Goal: Information Seeking & Learning: Learn about a topic

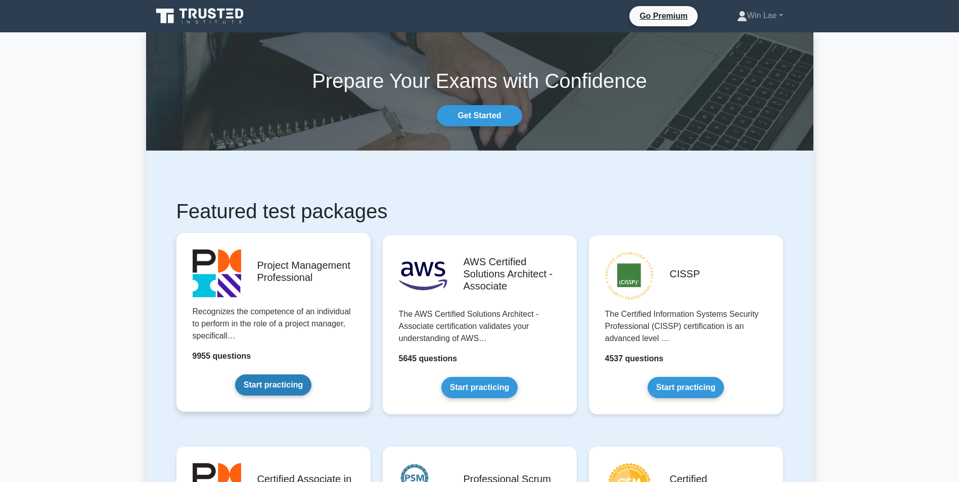
click at [288, 375] on link "Start practicing" at bounding box center [273, 385] width 76 height 21
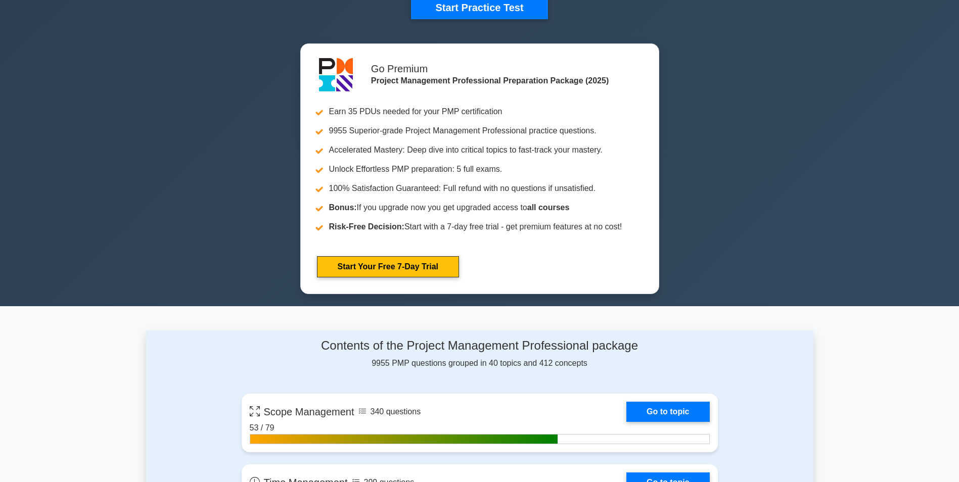
scroll to position [607, 0]
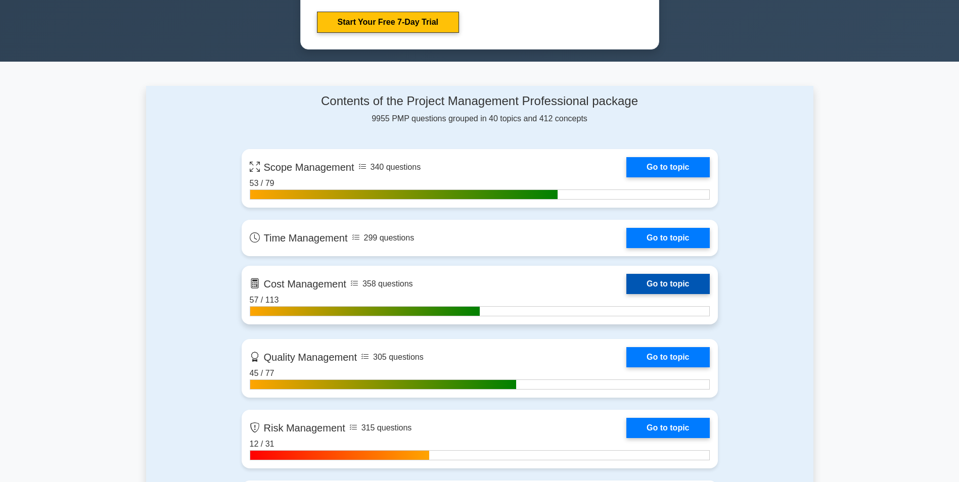
click at [658, 286] on link "Go to topic" at bounding box center [668, 284] width 83 height 20
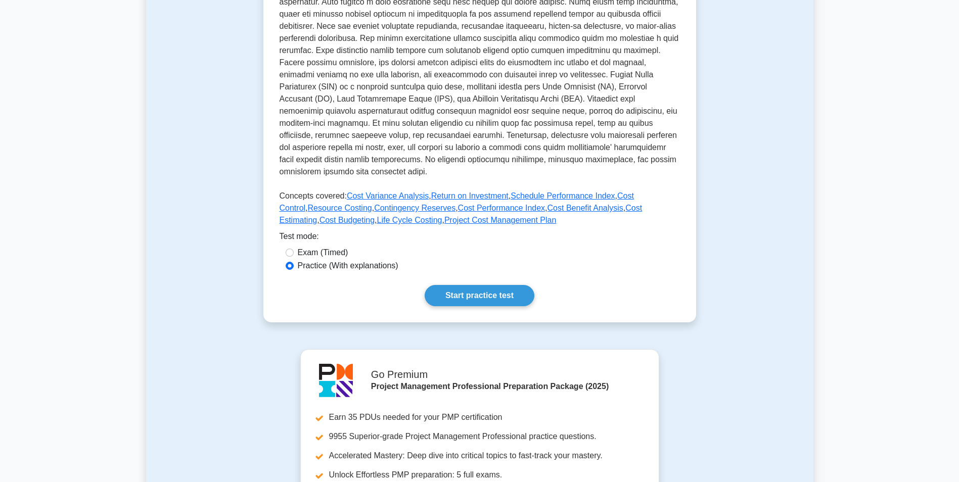
scroll to position [303, 0]
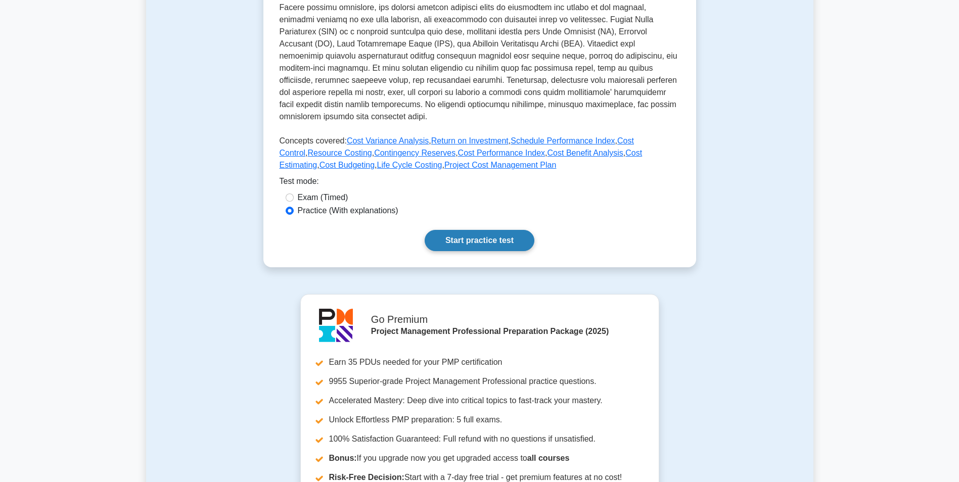
click at [456, 245] on link "Start practice test" at bounding box center [480, 240] width 110 height 21
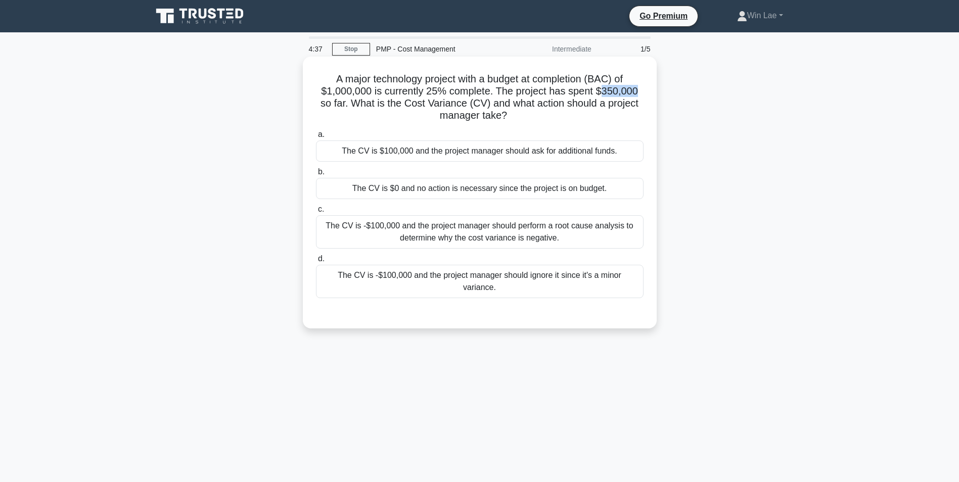
drag, startPoint x: 600, startPoint y: 94, endPoint x: 638, endPoint y: 94, distance: 37.4
click at [638, 94] on h5 "A major technology project with a budget at completion (BAC) of $1,000,000 is c…" at bounding box center [480, 98] width 330 height 50
click at [509, 241] on div "The CV is -$100,000 and the project manager should perform a root cause analysi…" at bounding box center [480, 231] width 328 height 33
click at [316, 213] on input "c. The CV is -$100,000 and the project manager should perform a root cause anal…" at bounding box center [316, 209] width 0 height 7
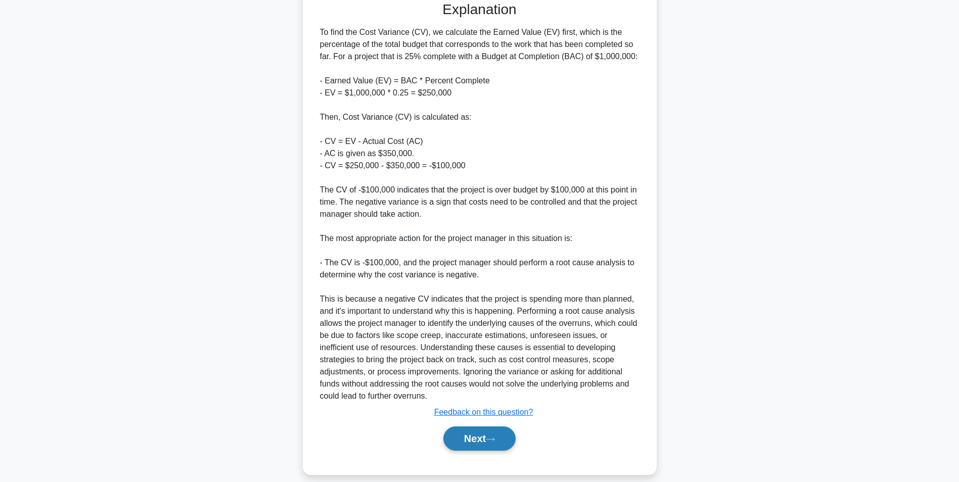
click at [472, 427] on button "Next" at bounding box center [480, 439] width 72 height 24
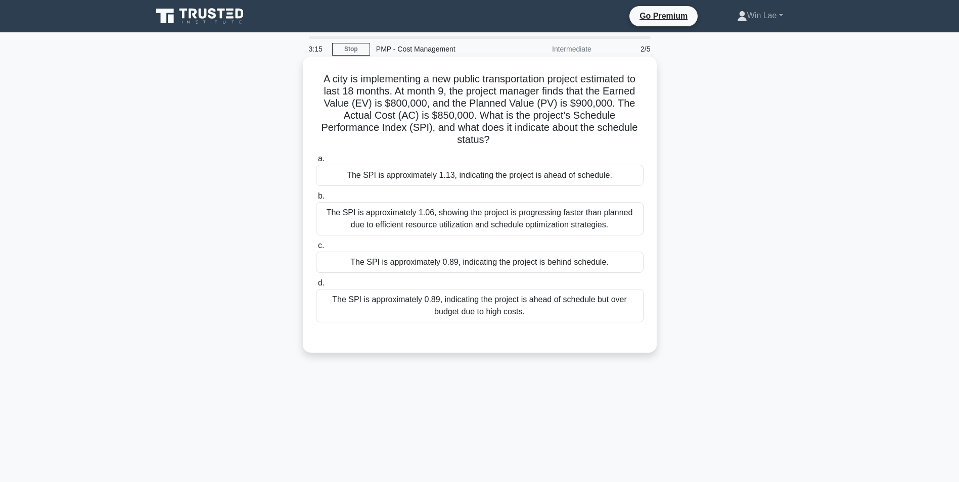
click at [431, 115] on h5 "A city is implementing a new public transportation project estimated to last 18…" at bounding box center [480, 110] width 330 height 74
click at [444, 268] on div "The SPI is approximately 0.89, indicating the project is behind schedule." at bounding box center [480, 262] width 328 height 21
click at [316, 249] on input "c. The SPI is approximately 0.89, indicating the project is behind schedule." at bounding box center [316, 246] width 0 height 7
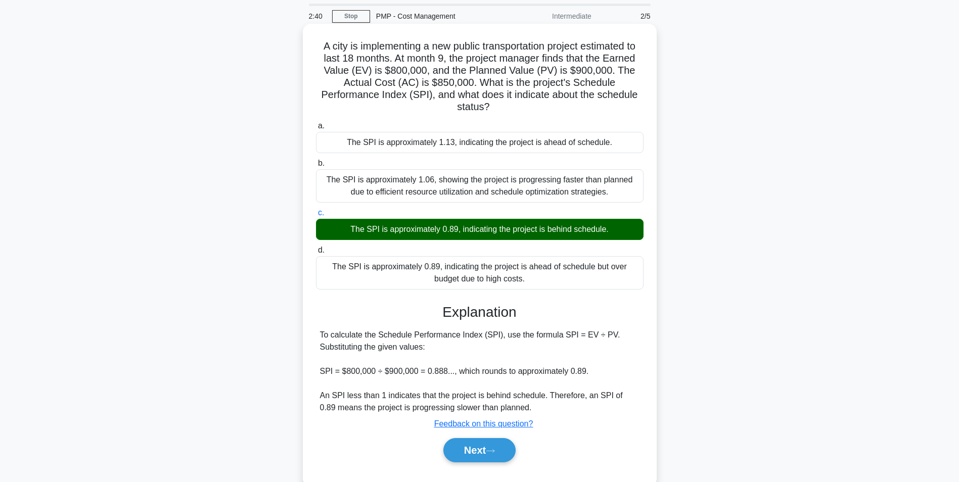
scroll to position [64, 0]
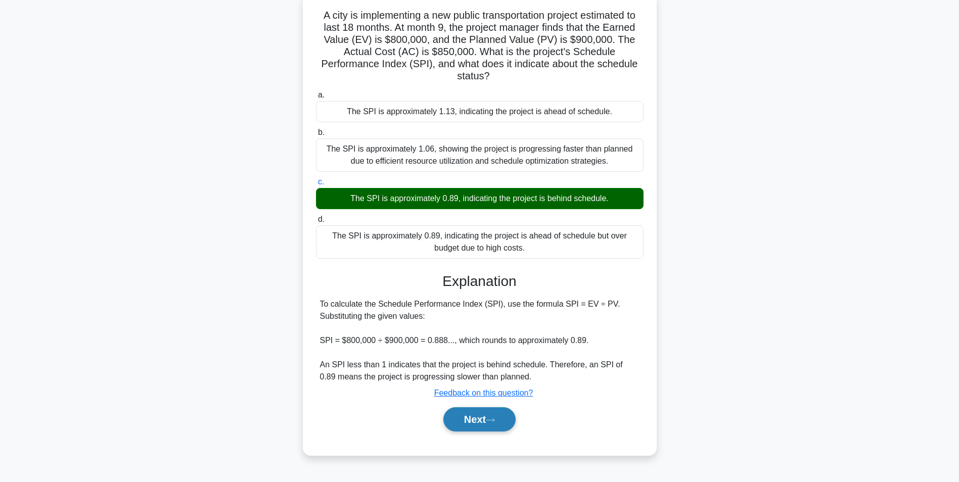
click at [482, 421] on button "Next" at bounding box center [480, 420] width 72 height 24
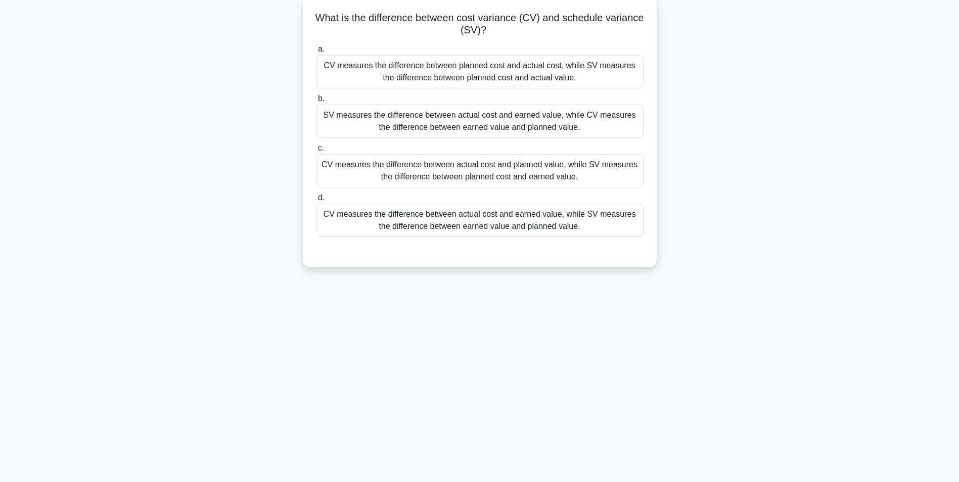
scroll to position [13, 0]
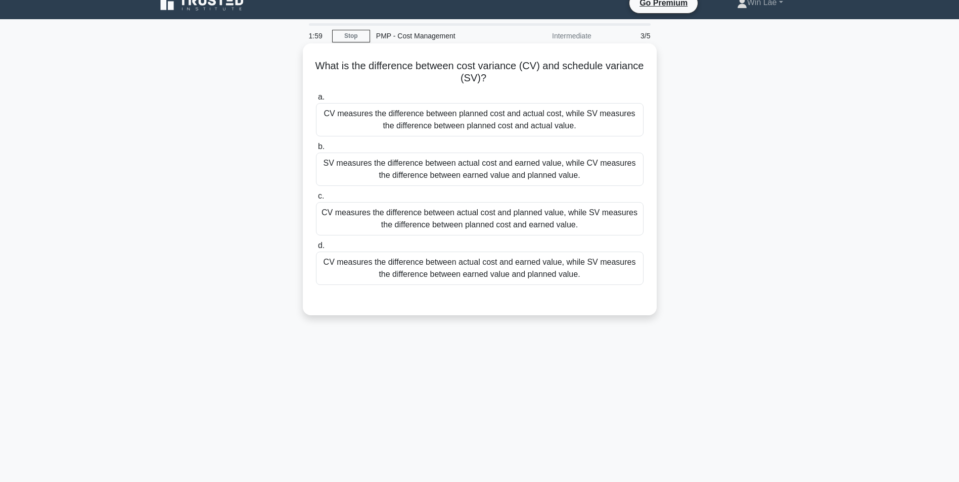
click at [551, 229] on div "CV measures the difference between actual cost and planned value, while SV meas…" at bounding box center [480, 218] width 328 height 33
click at [316, 200] on input "c. CV measures the difference between actual cost and planned value, while SV m…" at bounding box center [316, 196] width 0 height 7
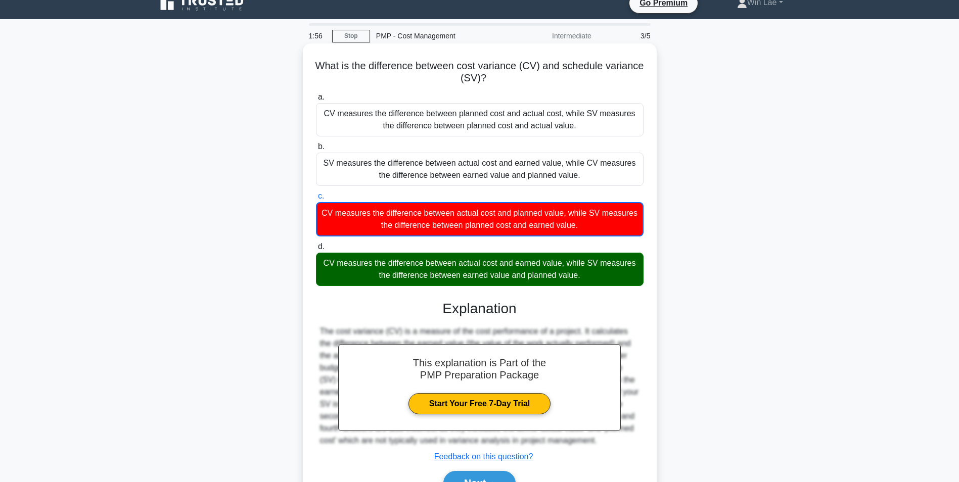
scroll to position [70, 0]
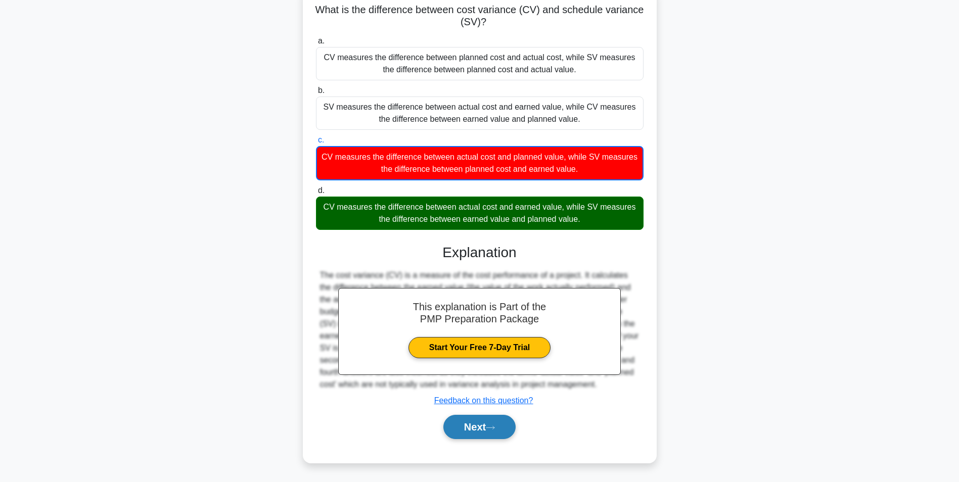
click at [490, 428] on icon at bounding box center [490, 428] width 9 height 6
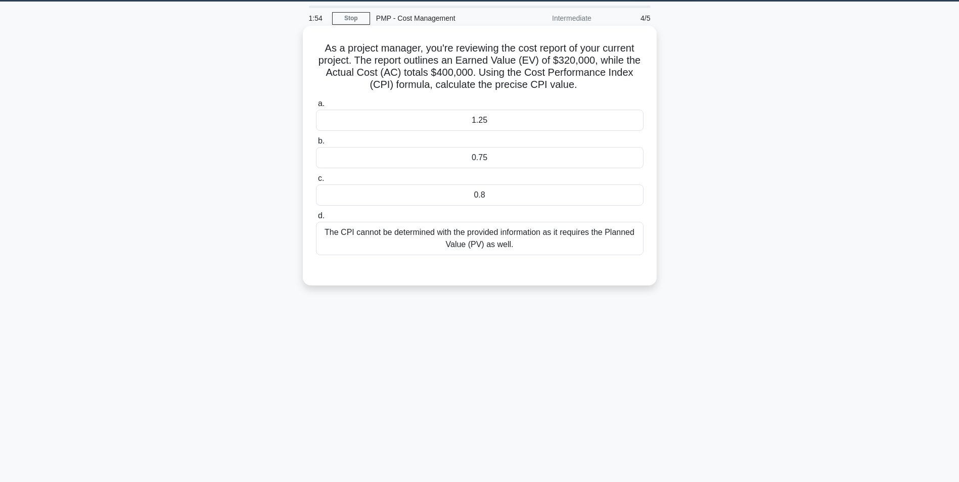
scroll to position [0, 0]
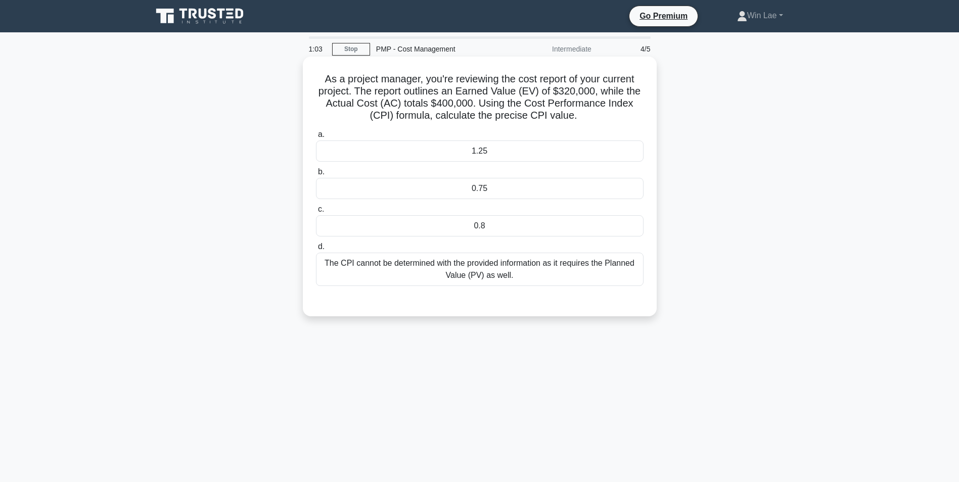
click at [550, 228] on div "0.8" at bounding box center [480, 225] width 328 height 21
click at [316, 213] on input "c. 0.8" at bounding box center [316, 209] width 0 height 7
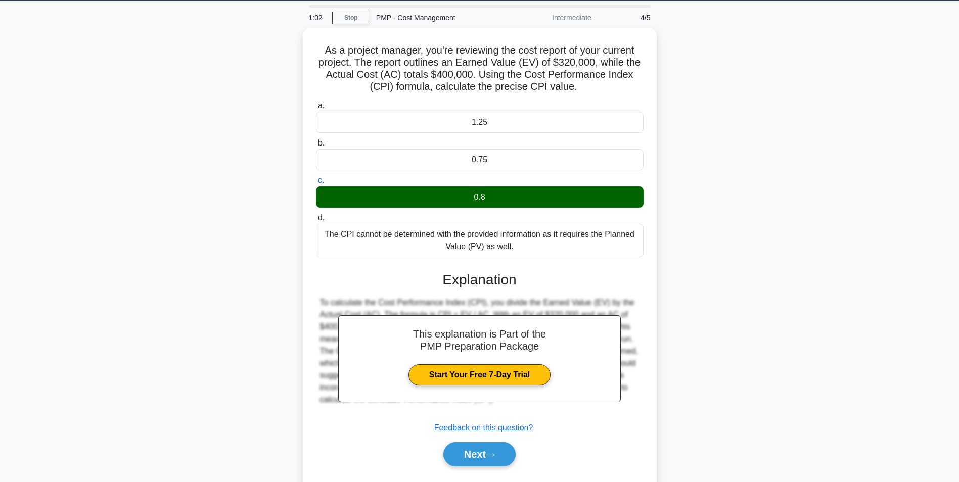
scroll to position [64, 0]
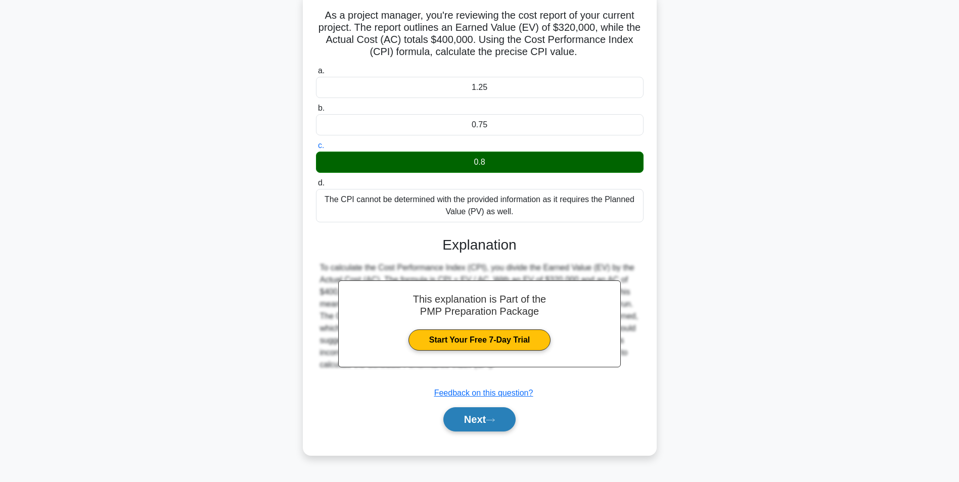
click at [503, 428] on button "Next" at bounding box center [480, 420] width 72 height 24
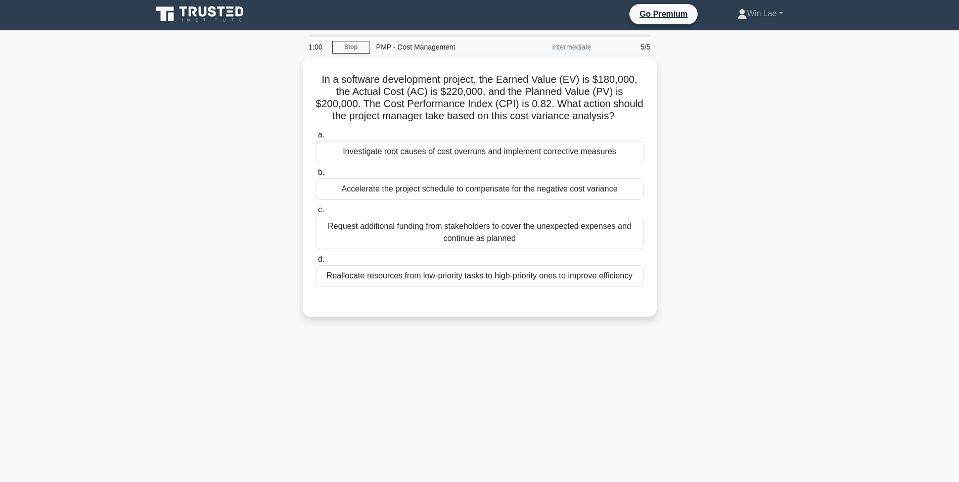
scroll to position [0, 0]
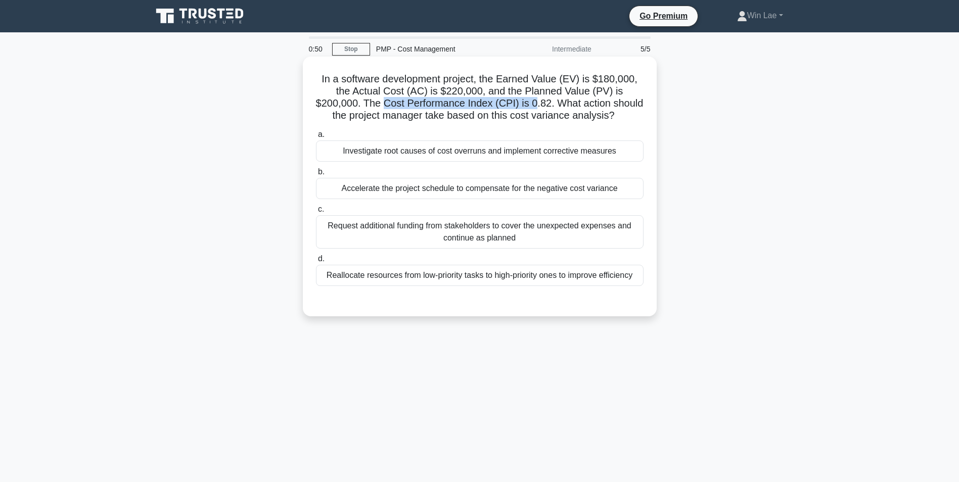
drag, startPoint x: 384, startPoint y: 105, endPoint x: 535, endPoint y: 101, distance: 151.3
click at [535, 101] on h5 "In a software development project, the Earned Value (EV) is $180,000, the Actua…" at bounding box center [480, 98] width 330 height 50
click at [480, 158] on div "Investigate root causes of cost overruns and implement corrective measures" at bounding box center [480, 151] width 328 height 21
click at [316, 138] on input "a. Investigate root causes of cost overruns and implement corrective measures" at bounding box center [316, 134] width 0 height 7
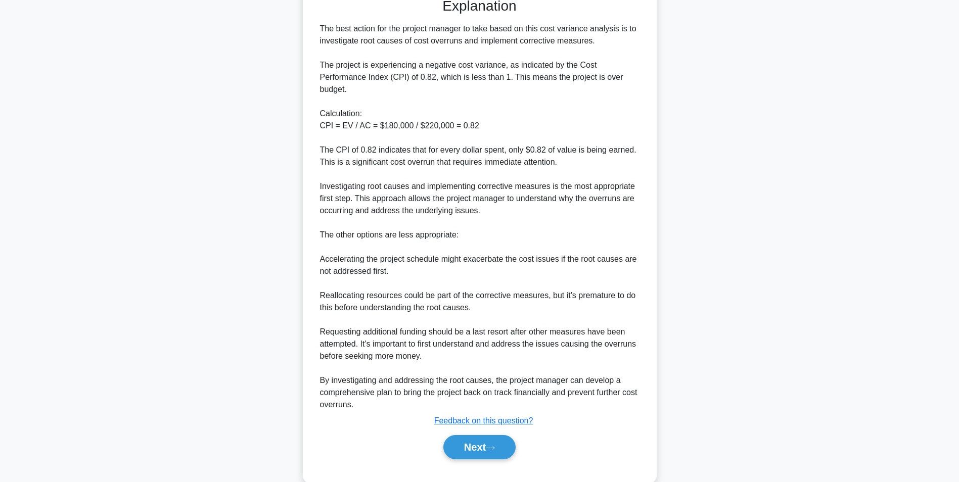
scroll to position [303, 0]
click at [470, 445] on button "Next" at bounding box center [480, 447] width 72 height 24
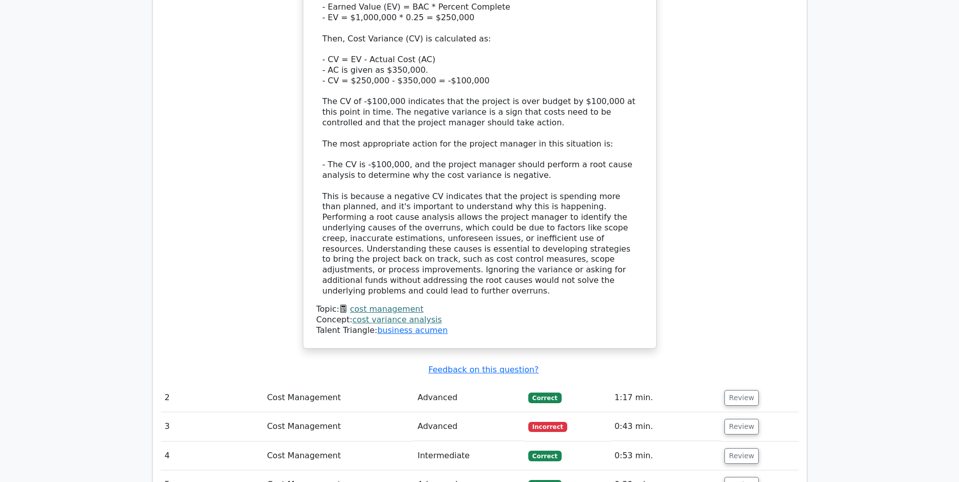
scroll to position [1264, 0]
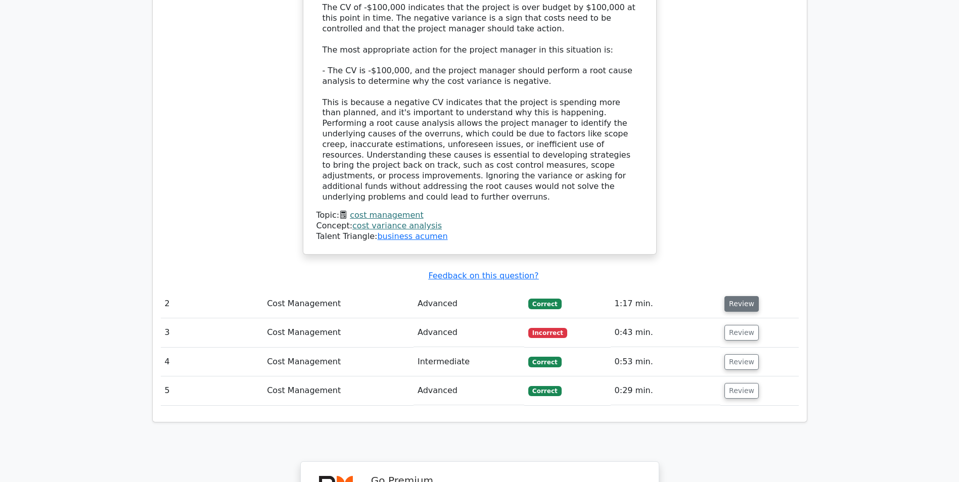
click at [747, 296] on button "Review" at bounding box center [742, 304] width 34 height 16
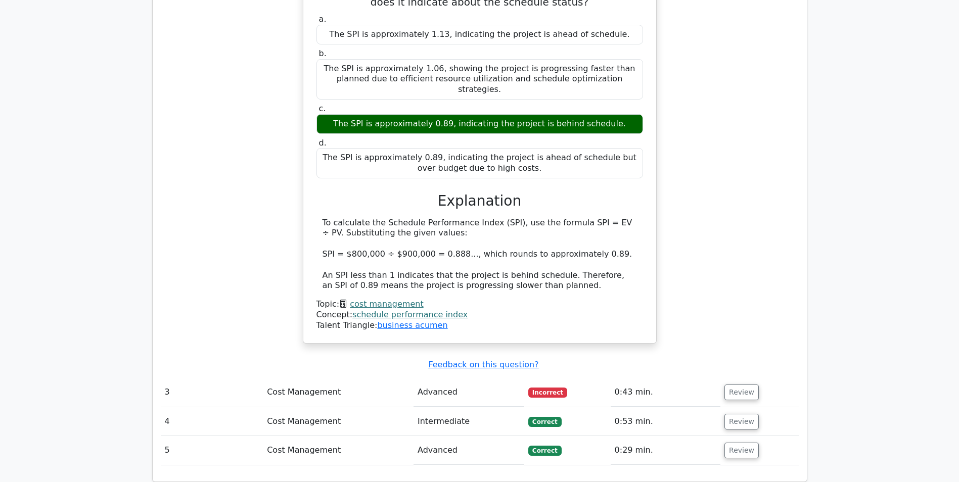
scroll to position [1669, 0]
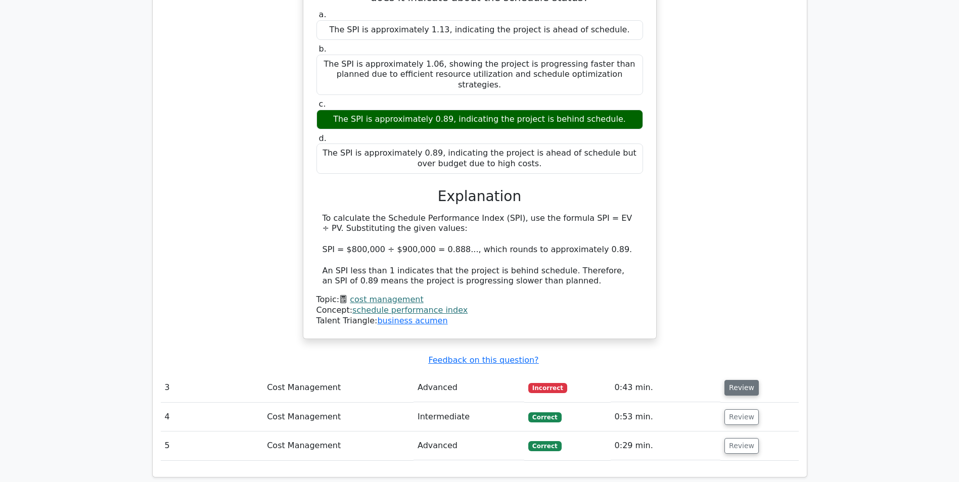
click at [745, 380] on button "Review" at bounding box center [742, 388] width 34 height 16
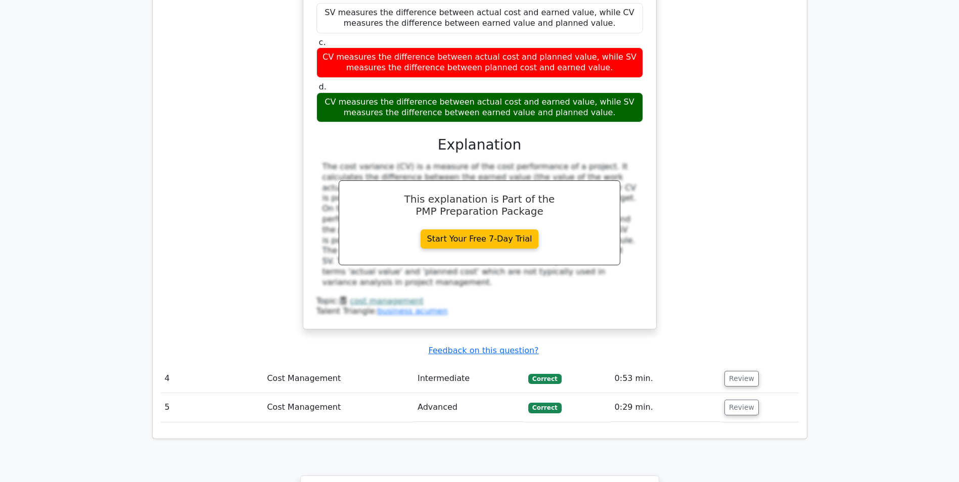
scroll to position [2175, 0]
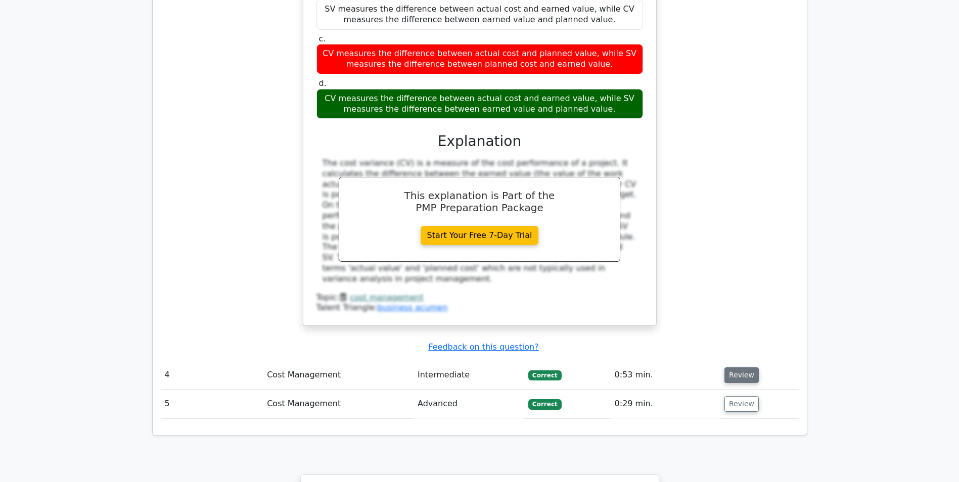
click at [746, 368] on button "Review" at bounding box center [742, 376] width 34 height 16
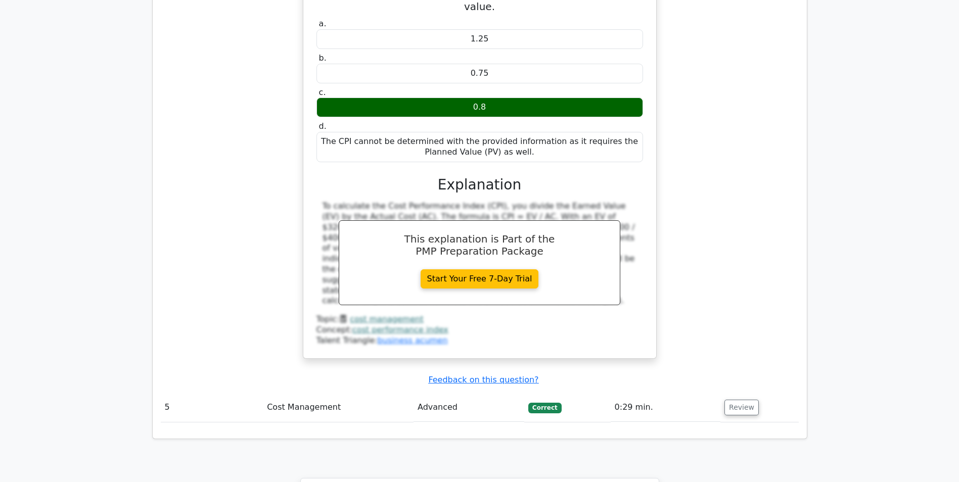
scroll to position [2630, 0]
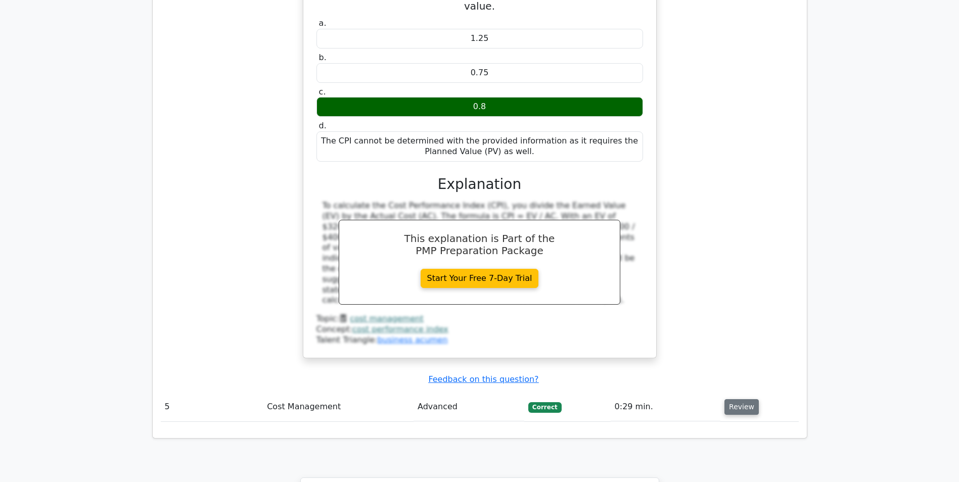
click at [741, 400] on button "Review" at bounding box center [742, 408] width 34 height 16
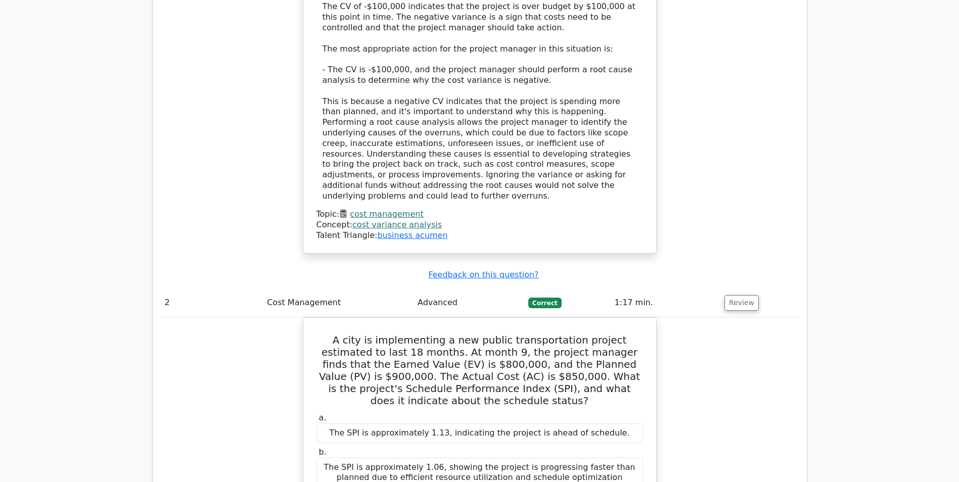
scroll to position [1264, 0]
click at [404, 208] on link "cost management" at bounding box center [386, 213] width 73 height 10
